Goal: Go to known website: Access a specific website the user already knows

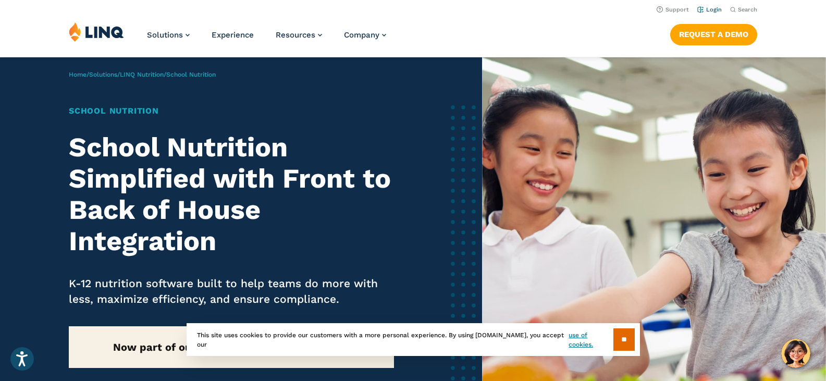
click at [706, 9] on link "Login" at bounding box center [709, 9] width 24 height 7
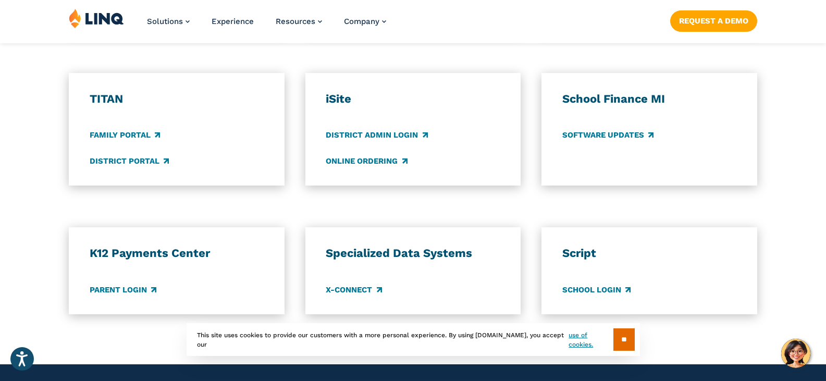
scroll to position [782, 0]
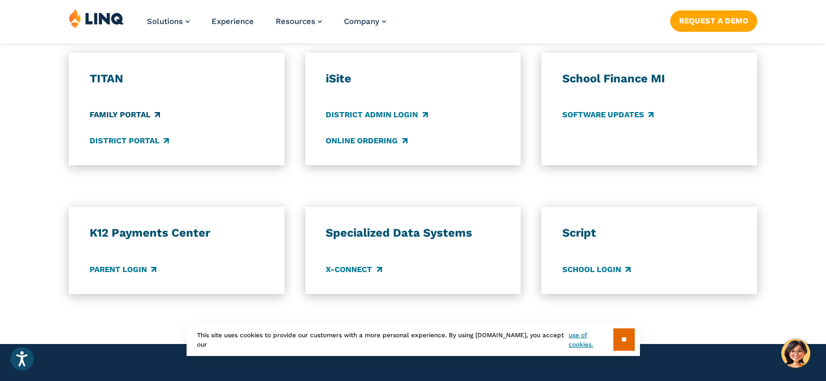
click at [140, 117] on link "Family Portal" at bounding box center [125, 114] width 70 height 11
